Goal: Task Accomplishment & Management: Manage account settings

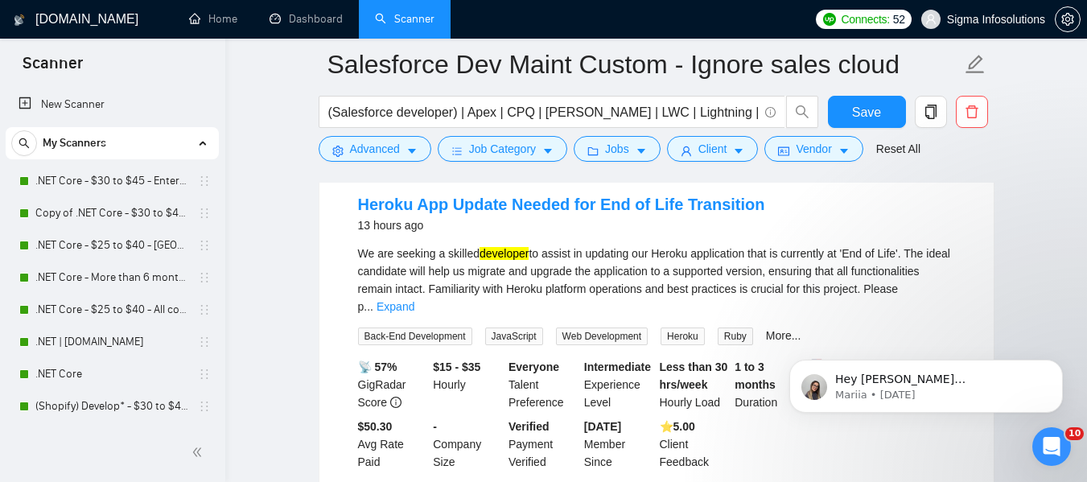
scroll to position [539, 0]
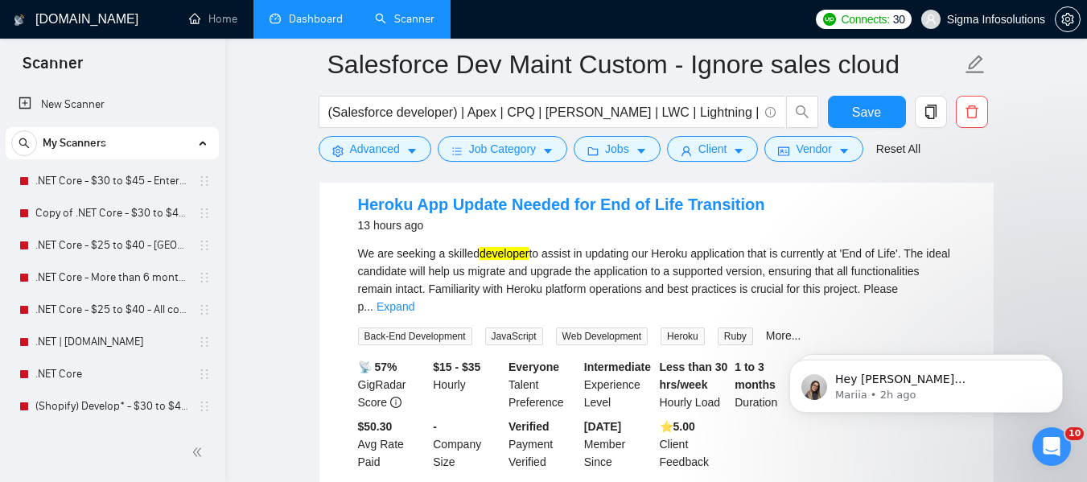
click at [307, 12] on link "Dashboard" at bounding box center [306, 19] width 73 height 14
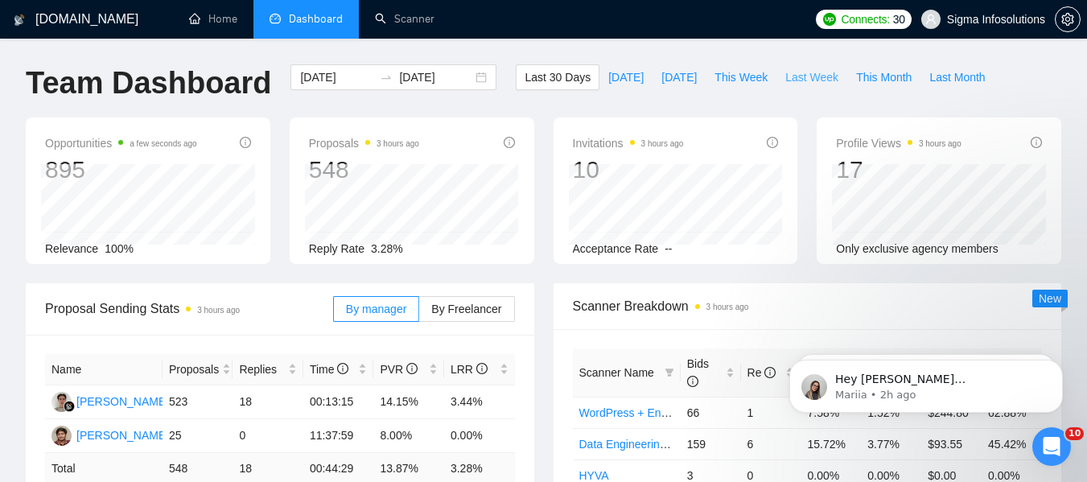
click at [798, 74] on span "Last Week" at bounding box center [811, 77] width 53 height 18
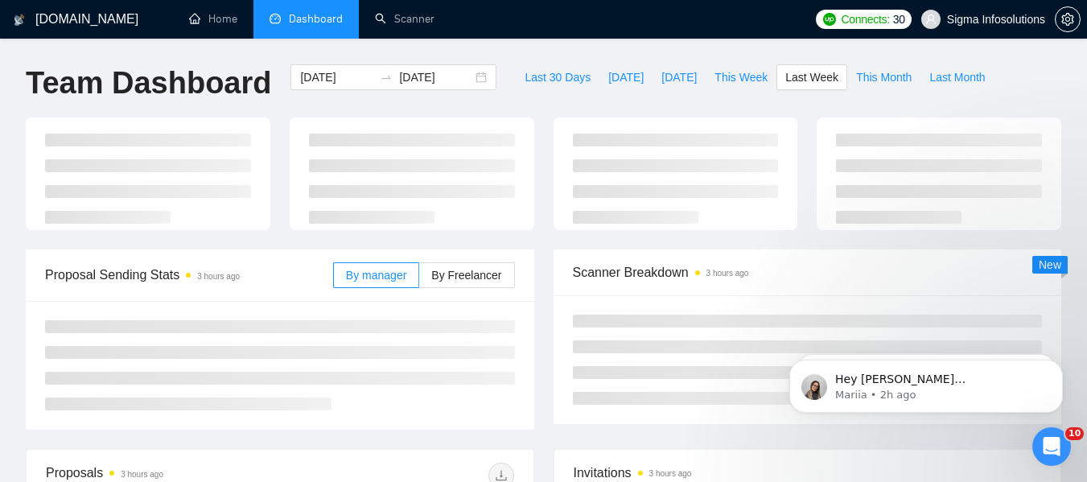
type input "[DATE]"
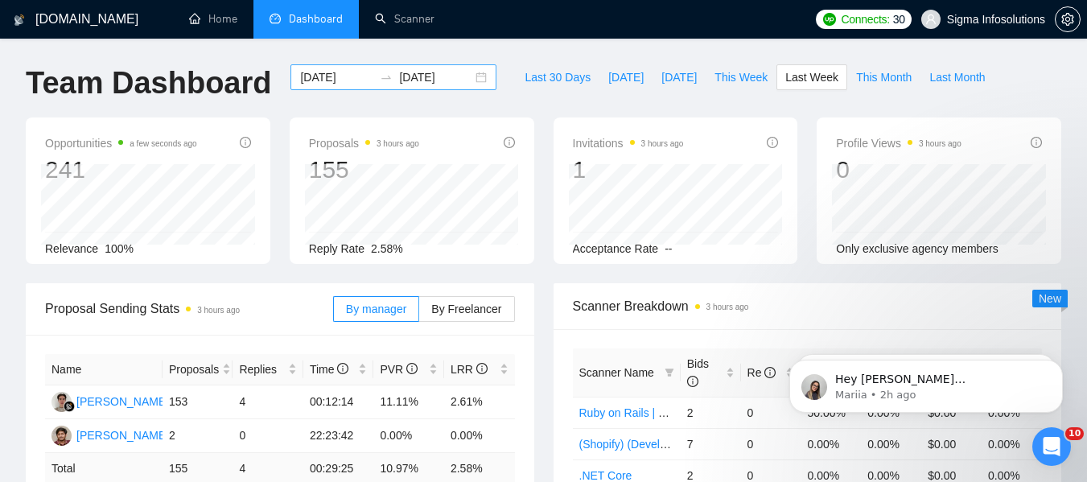
click at [334, 77] on input "[DATE]" at bounding box center [336, 77] width 73 height 18
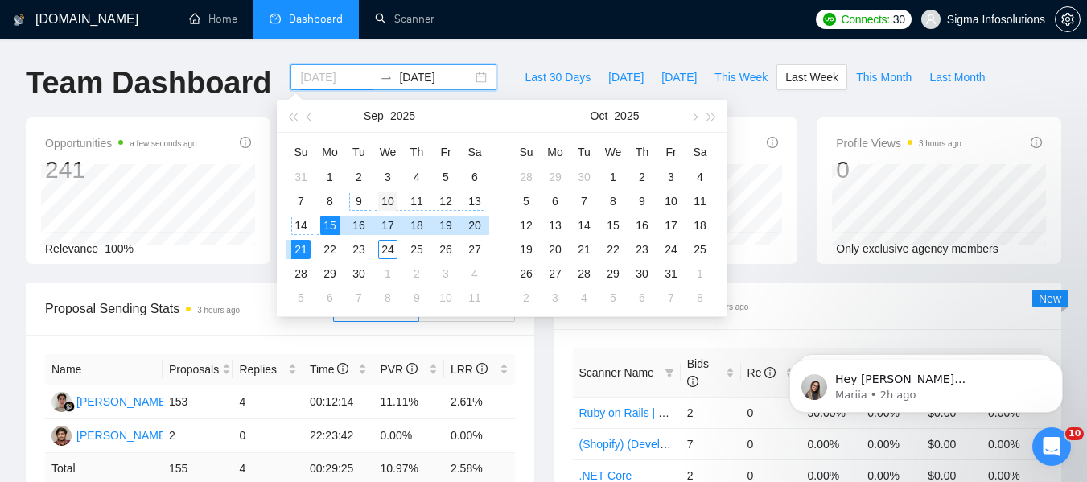
type input "[DATE]"
click at [381, 197] on div "10" at bounding box center [387, 200] width 19 height 19
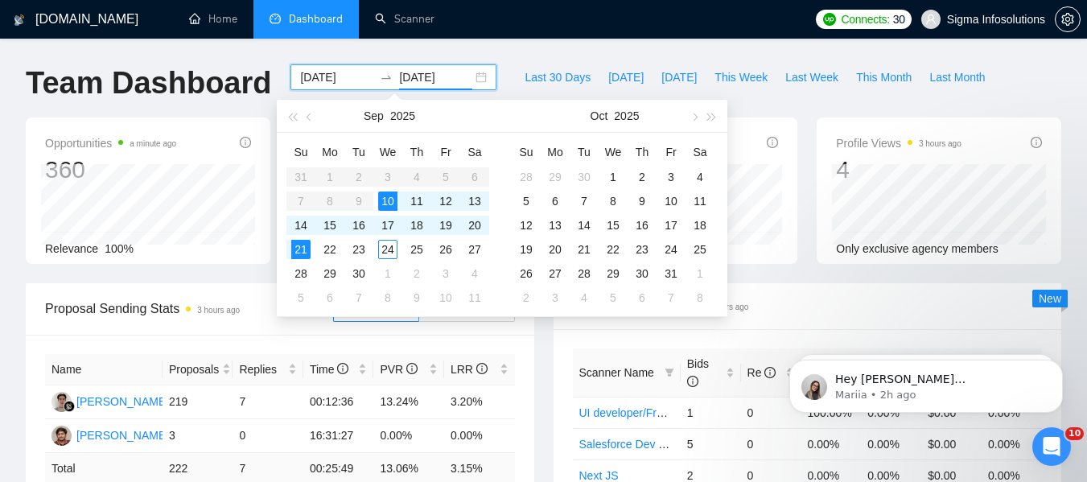
click at [418, 69] on input "[DATE]" at bounding box center [435, 77] width 73 height 18
type input "[DATE]"
click at [364, 225] on div "16" at bounding box center [358, 225] width 19 height 19
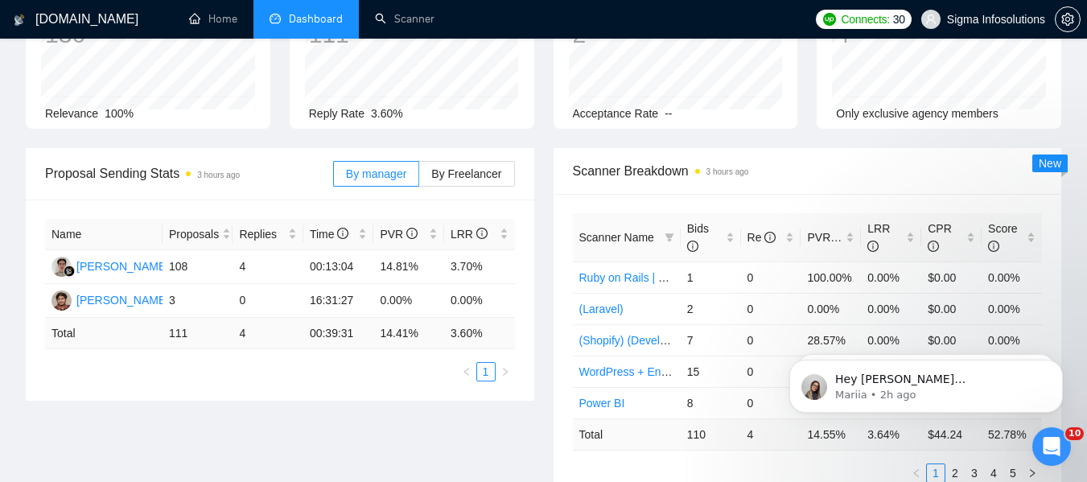
scroll to position [161, 0]
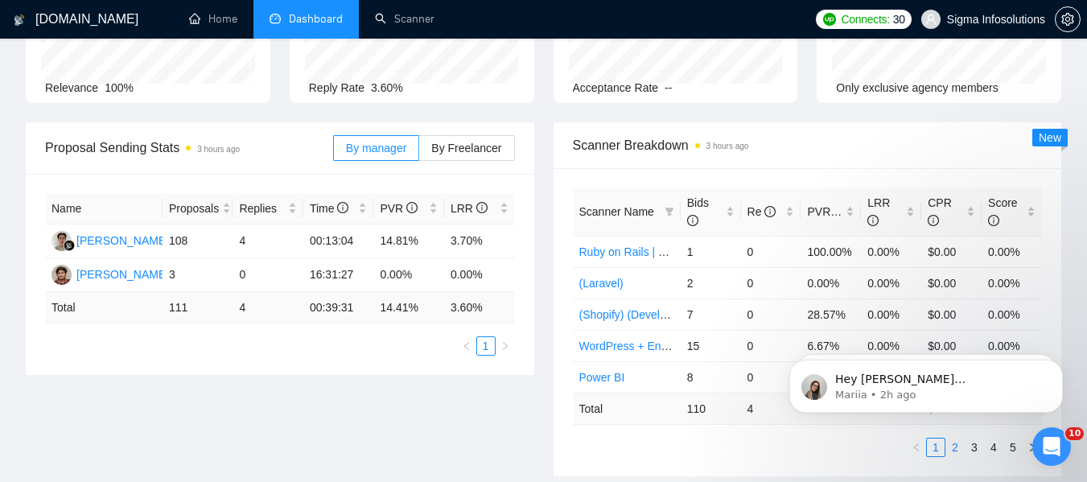
click at [951, 449] on link "2" at bounding box center [955, 447] width 18 height 18
click at [973, 451] on link "3" at bounding box center [974, 447] width 18 height 18
click at [994, 446] on link "4" at bounding box center [994, 447] width 18 height 18
click at [1013, 447] on link "5" at bounding box center [1013, 447] width 18 height 18
click at [936, 442] on link "1" at bounding box center [936, 447] width 18 height 18
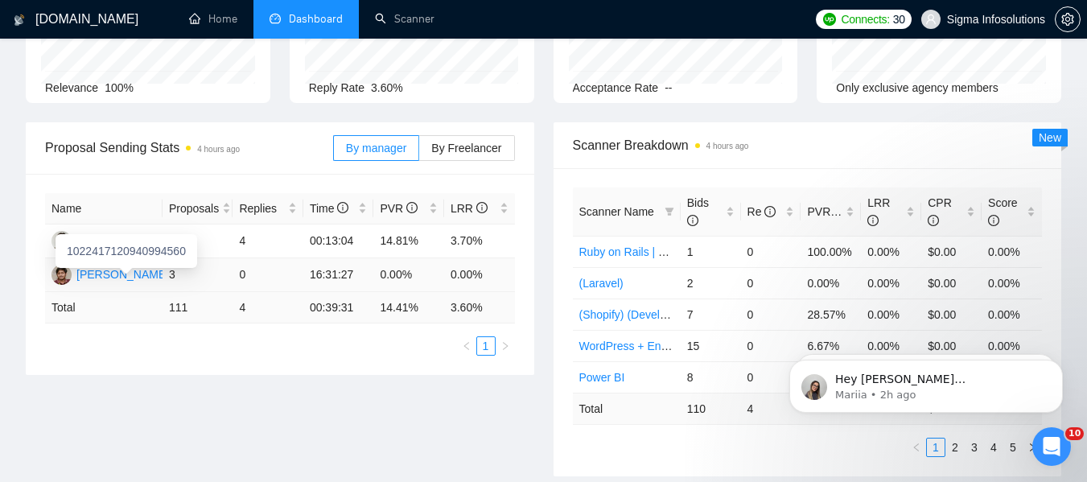
click at [129, 272] on div "[PERSON_NAME] [PERSON_NAME]" at bounding box center [170, 274] width 188 height 18
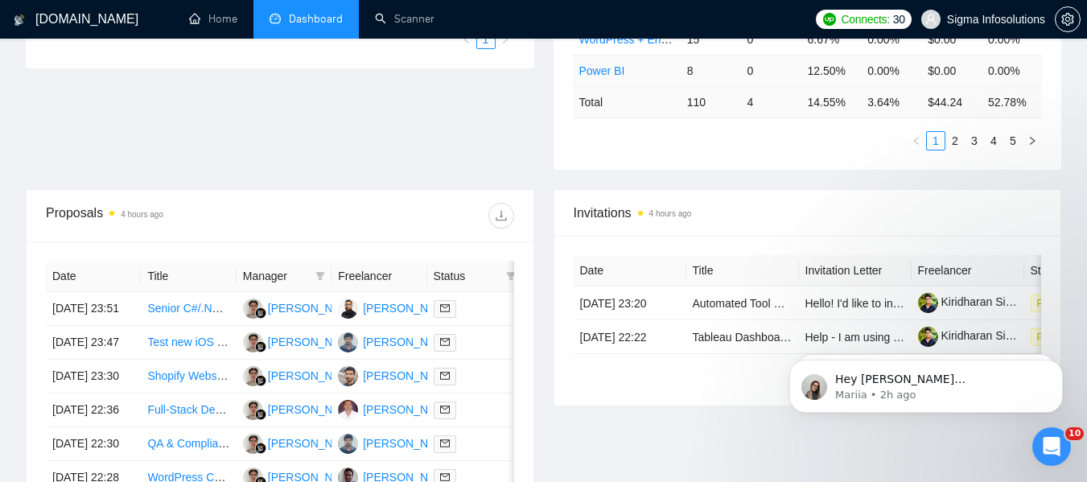
scroll to position [483, 0]
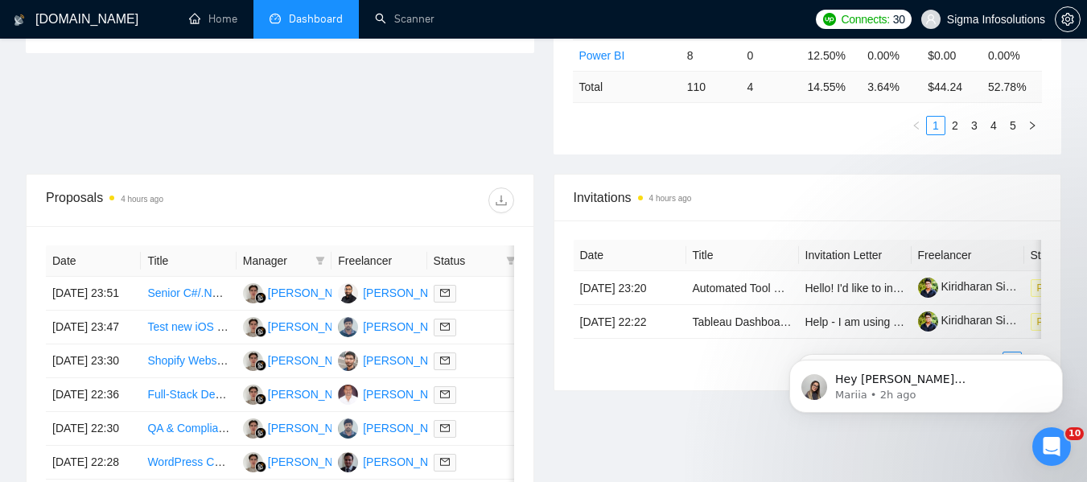
click at [294, 264] on span "Manager" at bounding box center [276, 261] width 66 height 18
click at [315, 256] on span at bounding box center [320, 261] width 16 height 24
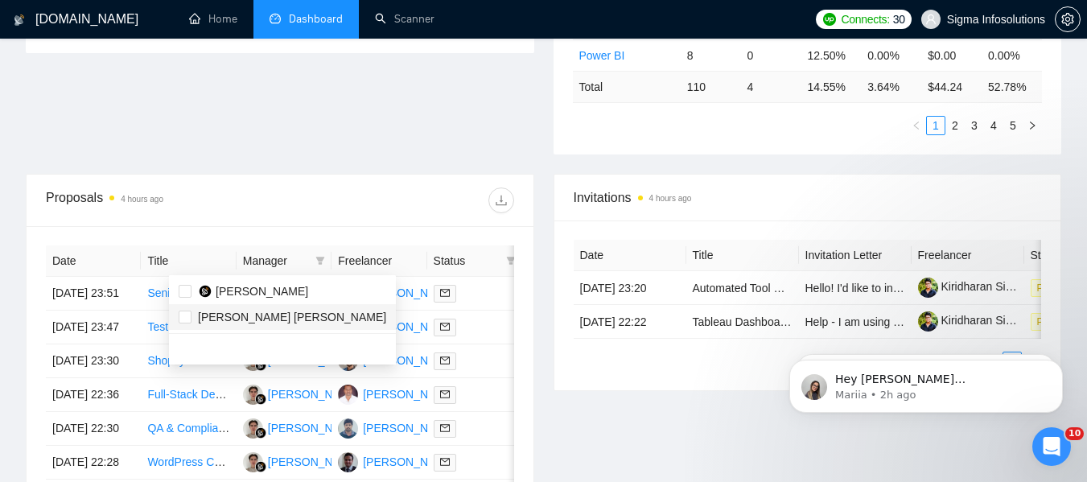
click at [268, 311] on span "[PERSON_NAME] [PERSON_NAME]" at bounding box center [292, 317] width 188 height 13
checkbox input "true"
click at [351, 183] on div "Proposals 4 hours ago" at bounding box center [280, 200] width 468 height 51
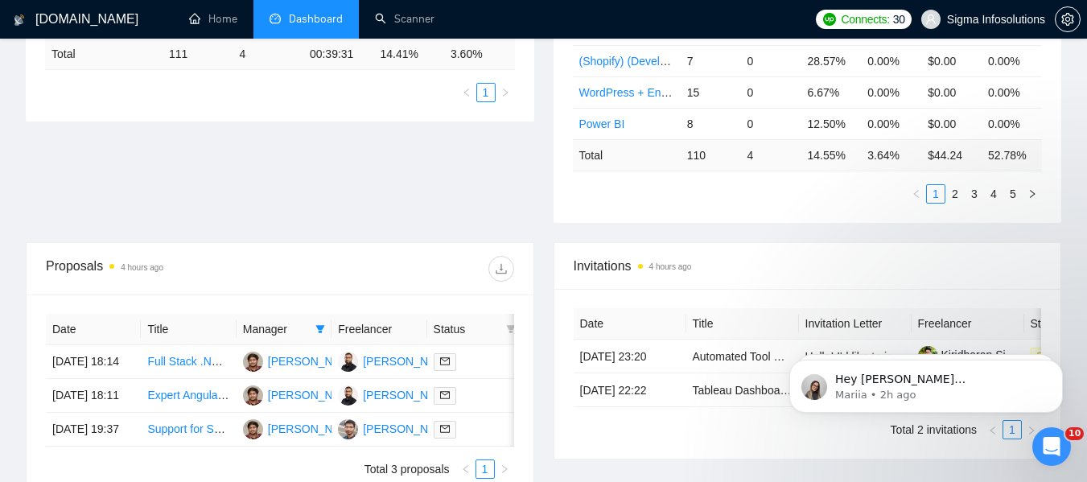
scroll to position [563, 0]
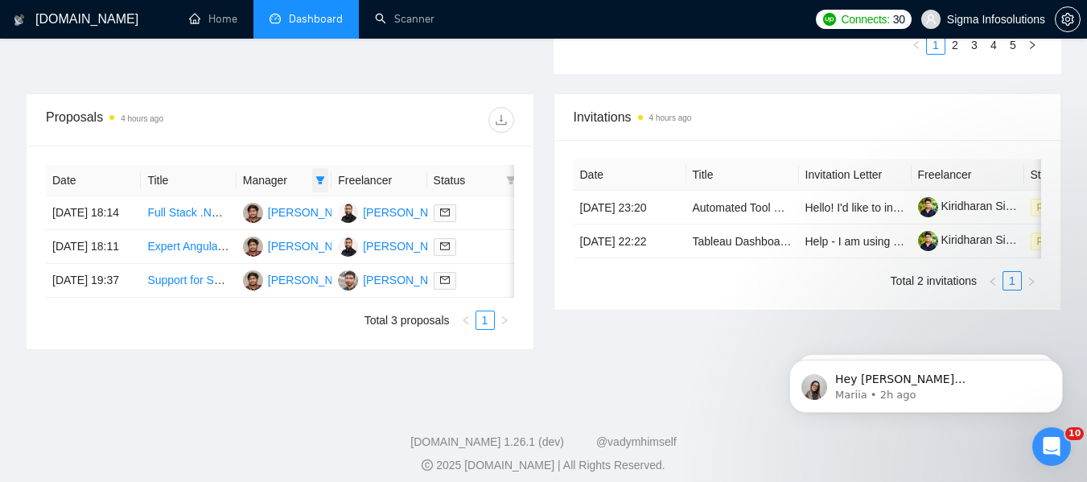
click at [327, 175] on span at bounding box center [320, 180] width 16 height 24
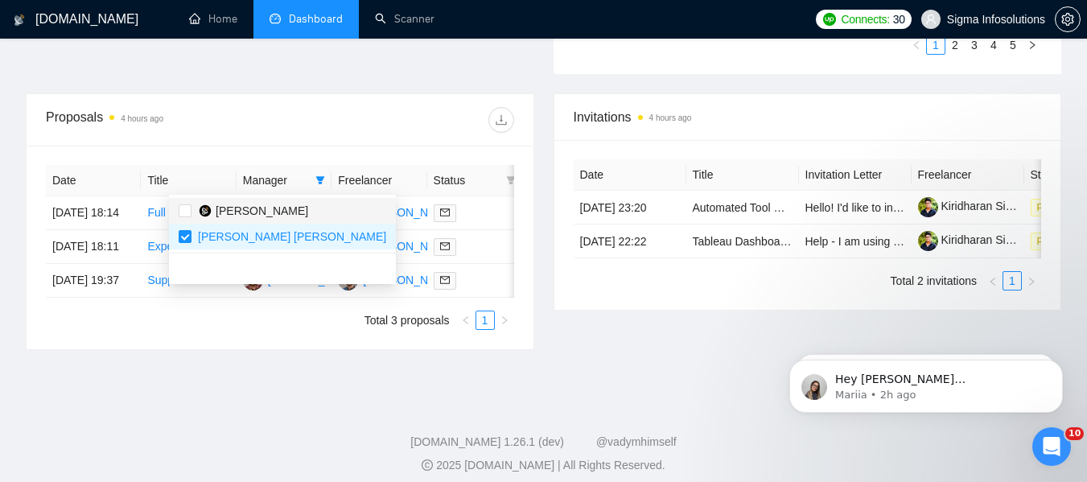
click at [248, 209] on span "[PERSON_NAME]" at bounding box center [262, 210] width 93 height 13
checkbox input "true"
click at [418, 120] on div at bounding box center [397, 120] width 234 height 26
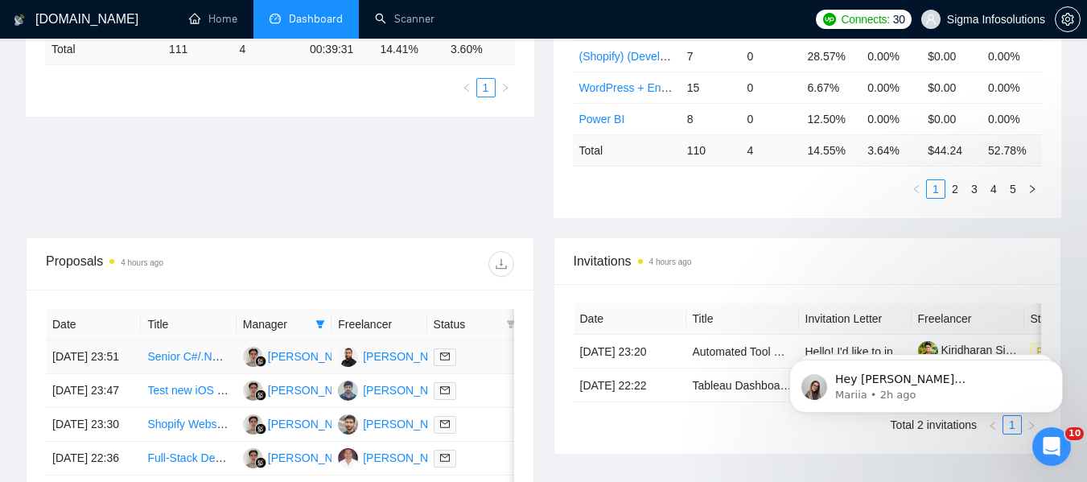
scroll to position [241, 0]
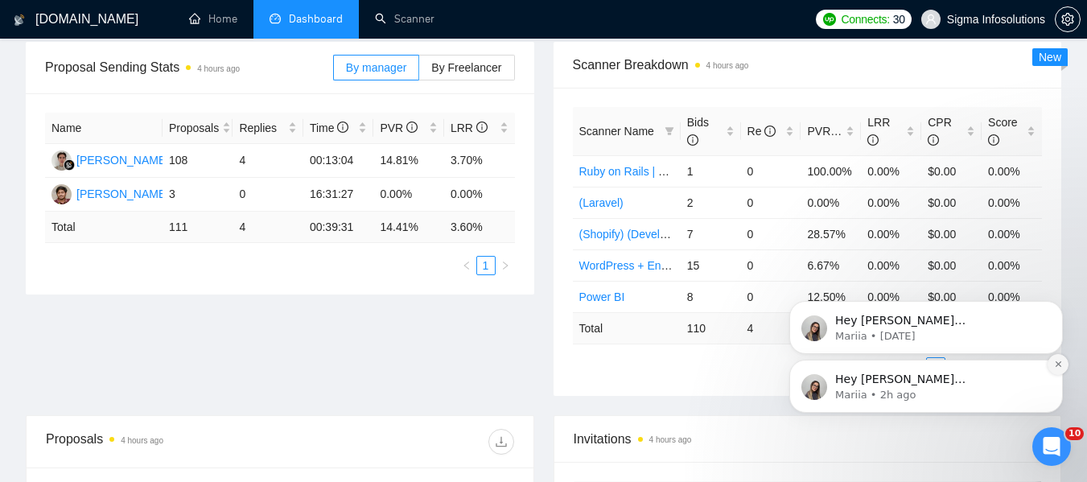
click at [1055, 361] on icon "Dismiss notification" at bounding box center [1058, 364] width 9 height 9
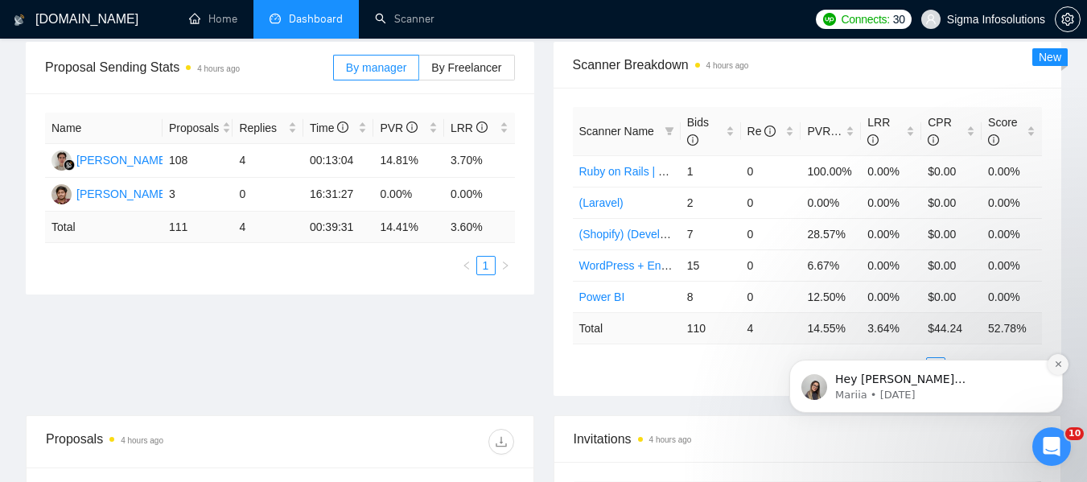
click at [1049, 361] on button "Dismiss notification" at bounding box center [1057, 364] width 21 height 21
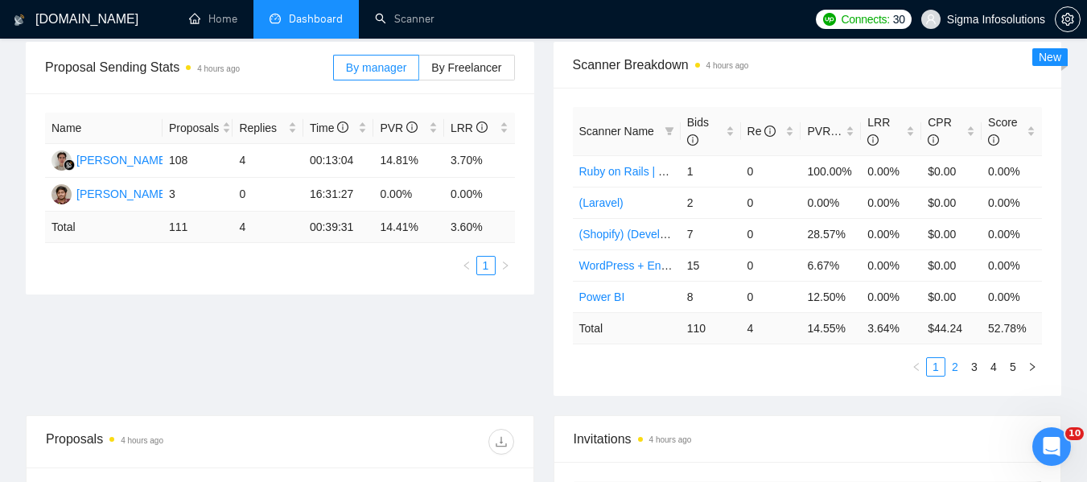
click at [953, 366] on link "2" at bounding box center [955, 367] width 18 height 18
click at [969, 365] on link "3" at bounding box center [974, 367] width 18 height 18
click at [988, 370] on link "4" at bounding box center [994, 367] width 18 height 18
click at [1019, 370] on link "5" at bounding box center [1013, 367] width 18 height 18
click at [973, 371] on link "3" at bounding box center [974, 367] width 18 height 18
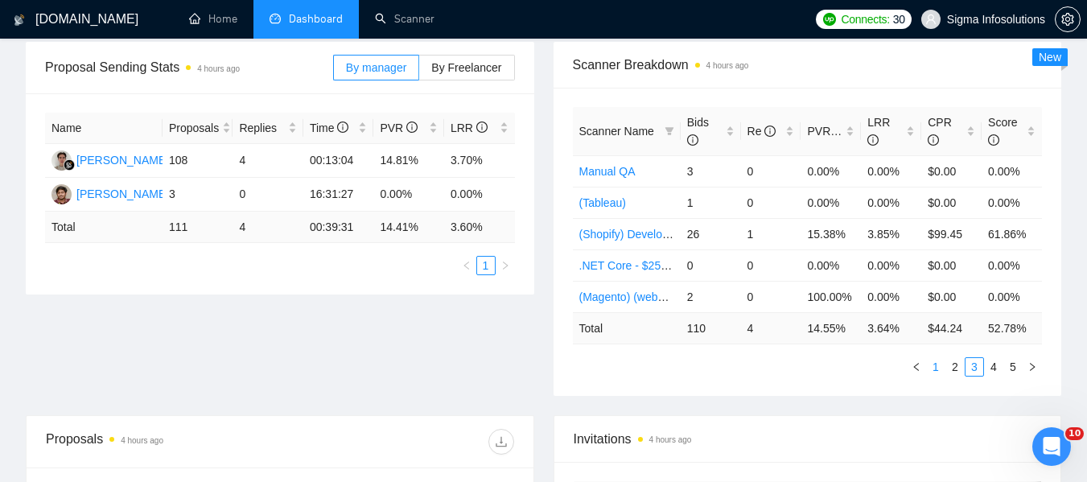
click at [932, 368] on link "1" at bounding box center [936, 367] width 18 height 18
click at [954, 368] on link "2" at bounding box center [955, 367] width 18 height 18
click at [973, 367] on link "3" at bounding box center [974, 367] width 18 height 18
click at [994, 368] on link "4" at bounding box center [994, 367] width 18 height 18
click at [1015, 373] on link "5" at bounding box center [1013, 367] width 18 height 18
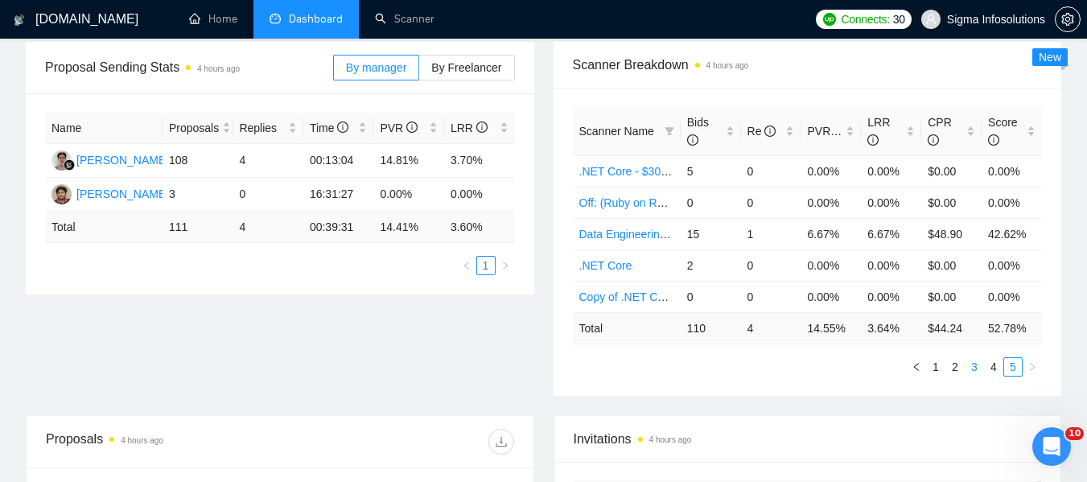
click at [970, 368] on link "3" at bounding box center [974, 367] width 18 height 18
click at [940, 371] on link "1" at bounding box center [936, 367] width 18 height 18
click at [949, 369] on link "2" at bounding box center [955, 367] width 18 height 18
click at [972, 360] on link "3" at bounding box center [974, 367] width 18 height 18
click at [998, 374] on link "4" at bounding box center [994, 367] width 18 height 18
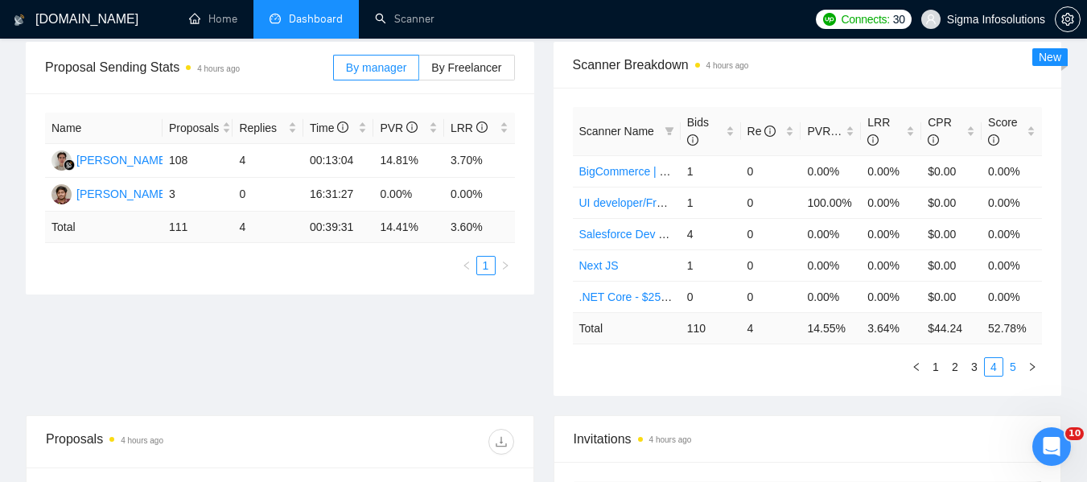
click at [1006, 366] on link "5" at bounding box center [1013, 367] width 18 height 18
click at [993, 374] on link "4" at bounding box center [994, 367] width 18 height 18
click at [969, 368] on link "3" at bounding box center [974, 367] width 18 height 18
click at [962, 372] on link "2" at bounding box center [955, 367] width 18 height 18
click at [935, 372] on link "1" at bounding box center [936, 367] width 18 height 18
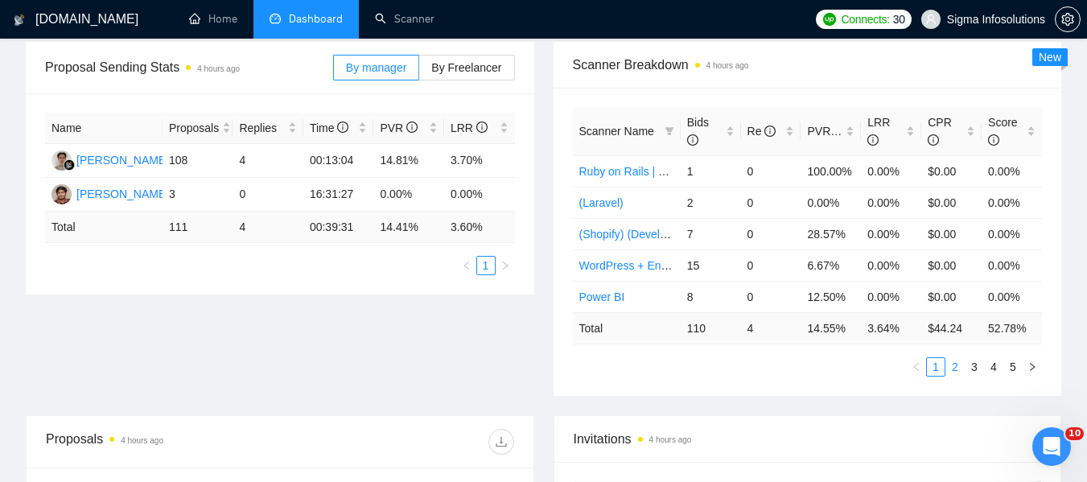
click at [956, 372] on link "2" at bounding box center [955, 367] width 18 height 18
click at [984, 368] on li "4" at bounding box center [993, 366] width 19 height 19
click at [969, 361] on link "3" at bounding box center [974, 367] width 18 height 18
click at [1002, 369] on link "4" at bounding box center [994, 367] width 18 height 18
click at [925, 366] on button "button" at bounding box center [916, 366] width 19 height 19
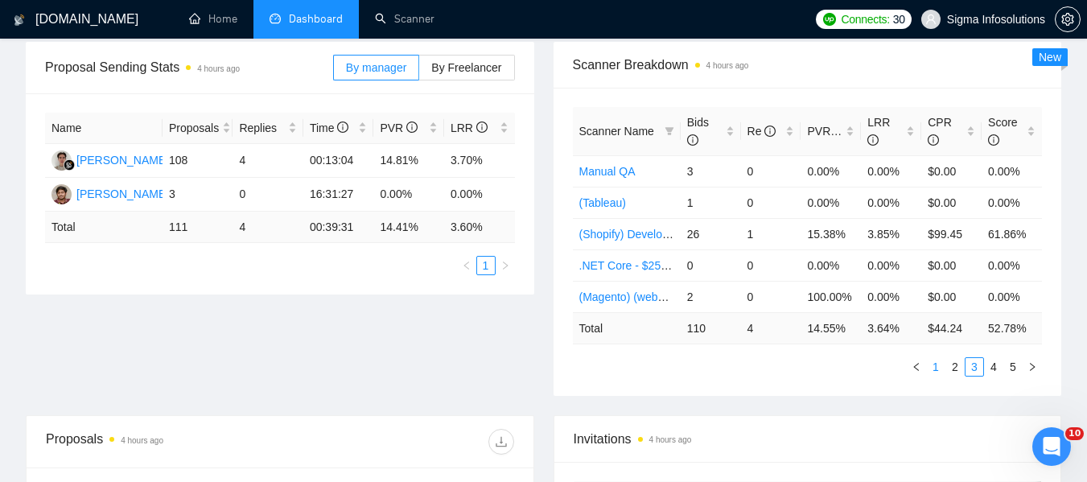
click at [926, 365] on li "1" at bounding box center [935, 366] width 19 height 19
click at [1007, 370] on link "5" at bounding box center [1013, 367] width 18 height 18
click at [990, 366] on link "4" at bounding box center [994, 367] width 18 height 18
click at [971, 370] on link "3" at bounding box center [974, 367] width 18 height 18
click at [962, 370] on link "2" at bounding box center [955, 367] width 18 height 18
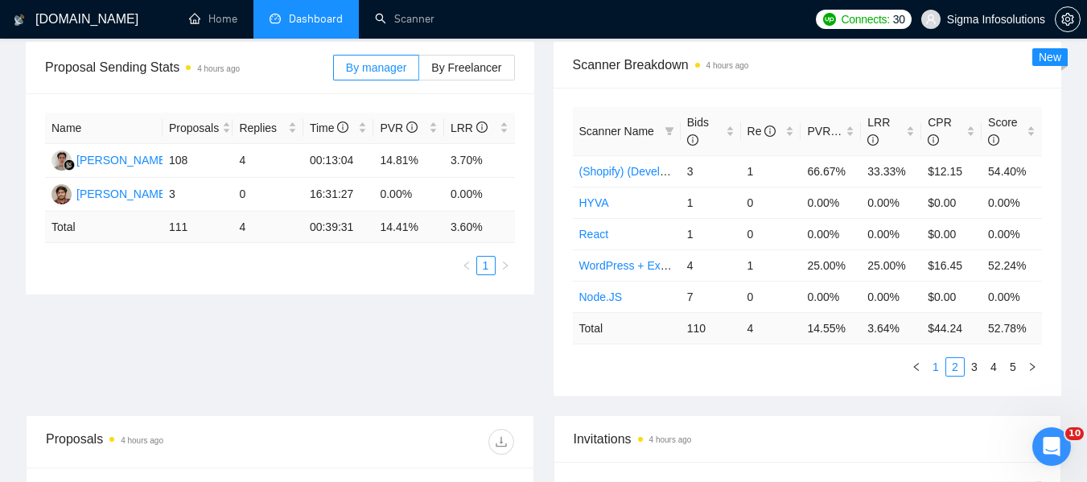
click at [930, 368] on link "1" at bounding box center [936, 367] width 18 height 18
click at [950, 368] on link "2" at bounding box center [955, 367] width 18 height 18
click at [933, 364] on link "1" at bounding box center [936, 367] width 18 height 18
click at [970, 368] on link "3" at bounding box center [974, 367] width 18 height 18
click at [988, 367] on link "4" at bounding box center [994, 367] width 18 height 18
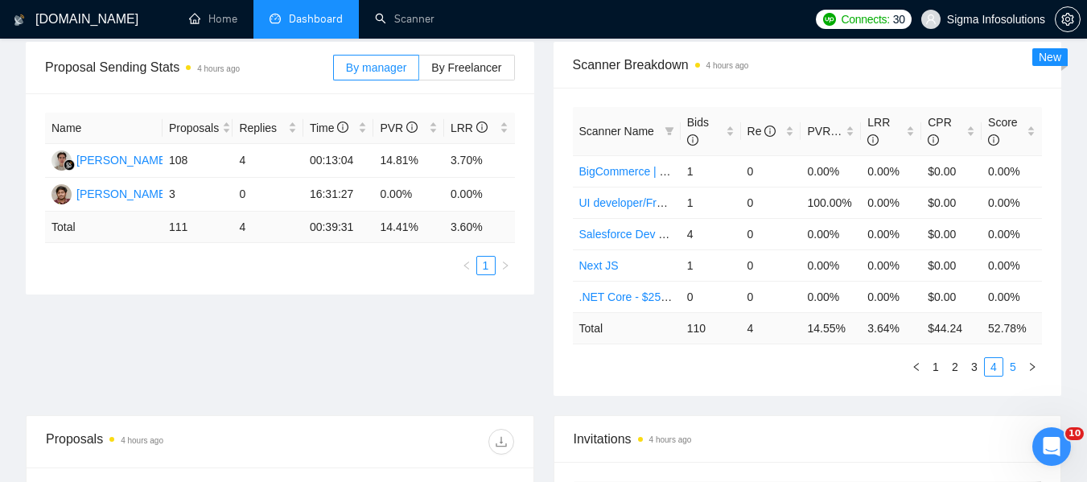
click at [1007, 364] on link "5" at bounding box center [1013, 367] width 18 height 18
click at [990, 364] on link "4" at bounding box center [994, 367] width 18 height 18
click at [937, 368] on link "1" at bounding box center [936, 367] width 18 height 18
click at [951, 373] on link "2" at bounding box center [955, 367] width 18 height 18
click at [973, 367] on link "3" at bounding box center [974, 367] width 18 height 18
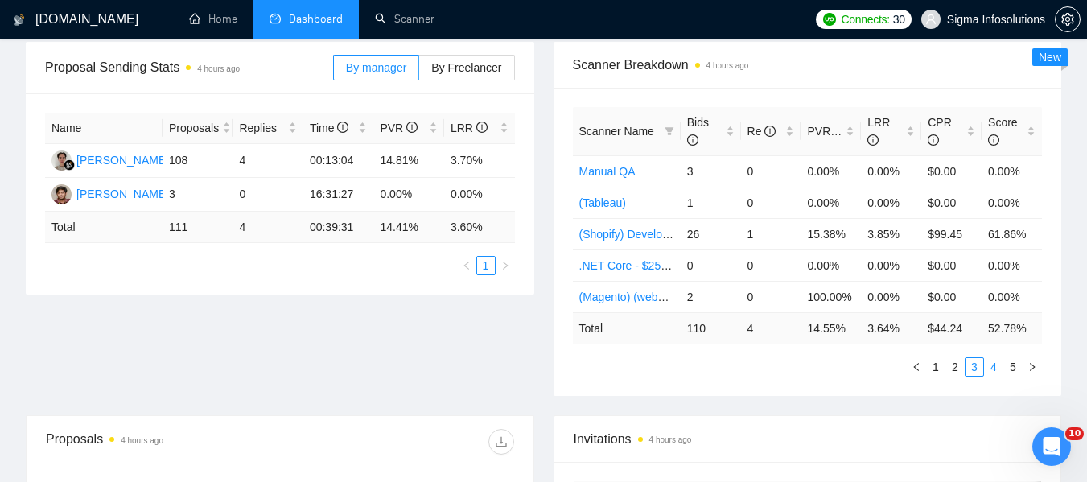
click at [990, 367] on link "4" at bounding box center [994, 367] width 18 height 18
click at [1011, 373] on link "5" at bounding box center [1013, 367] width 18 height 18
click at [994, 371] on link "4" at bounding box center [994, 367] width 18 height 18
click at [977, 363] on link "3" at bounding box center [974, 367] width 18 height 18
